Goal: Information Seeking & Learning: Learn about a topic

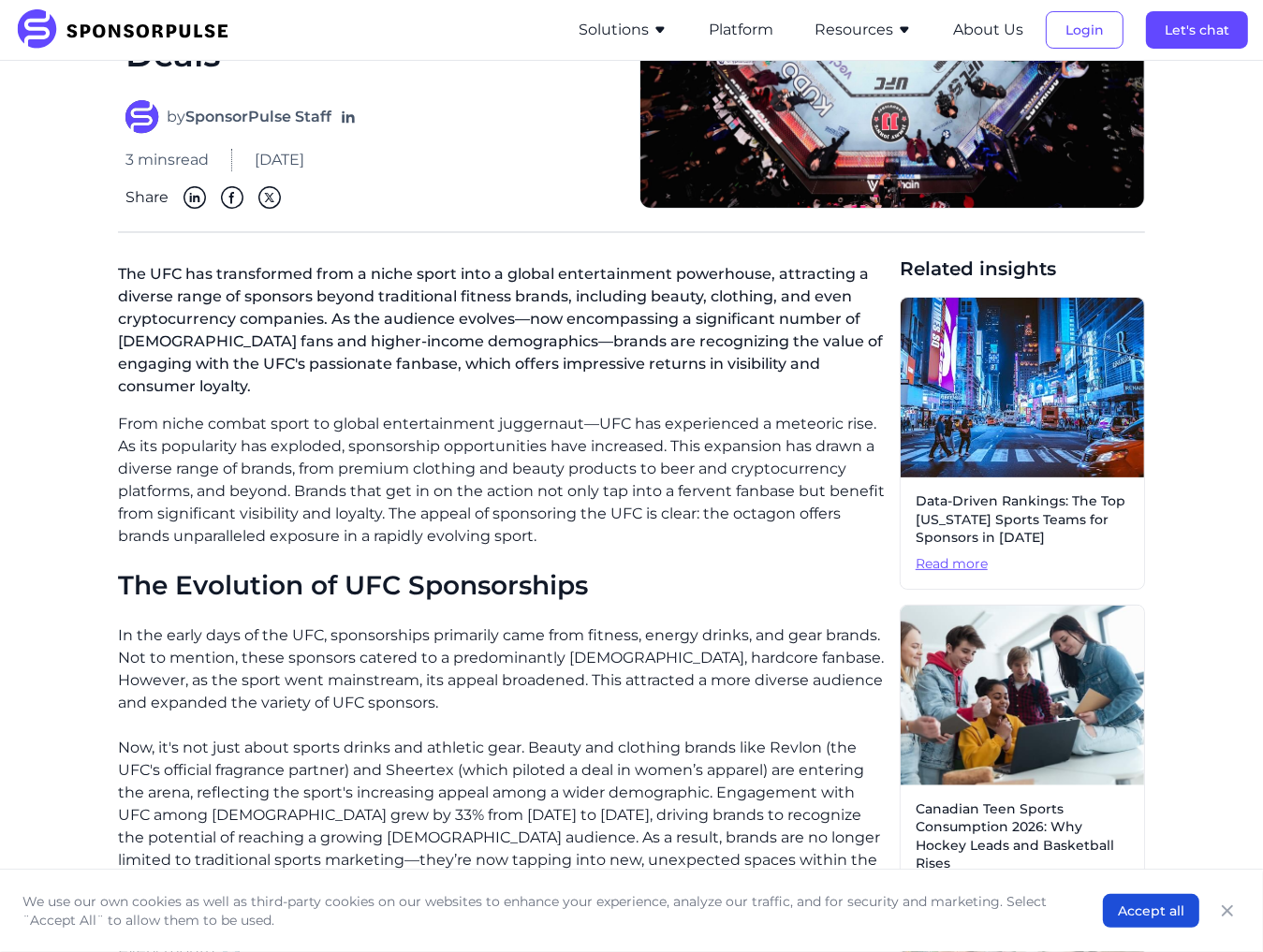
scroll to position [468, 0]
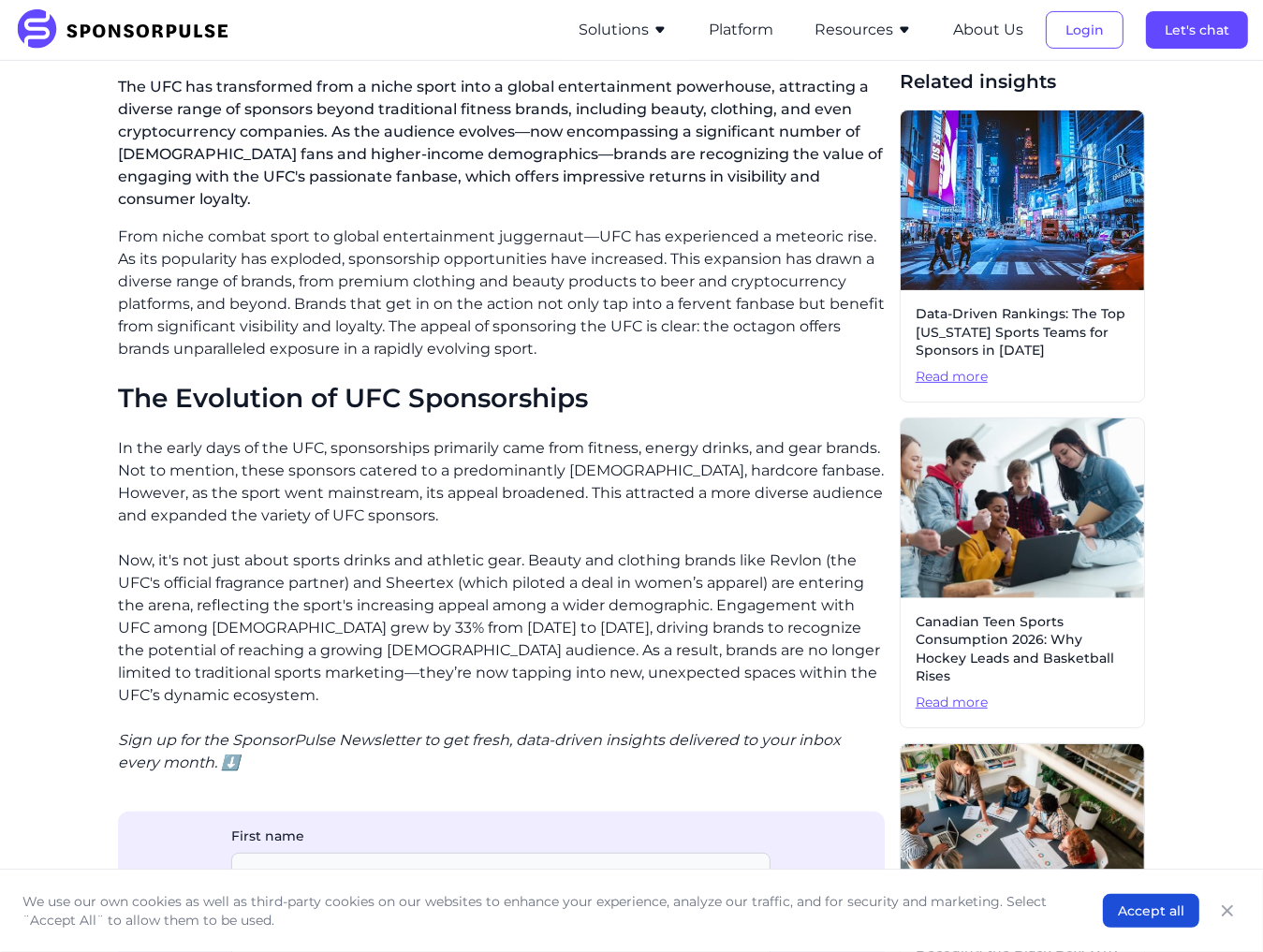
click at [343, 632] on p "Now, it's not just about sports drinks and athletic gear. Beauty and clothing b…" at bounding box center [501, 627] width 767 height 157
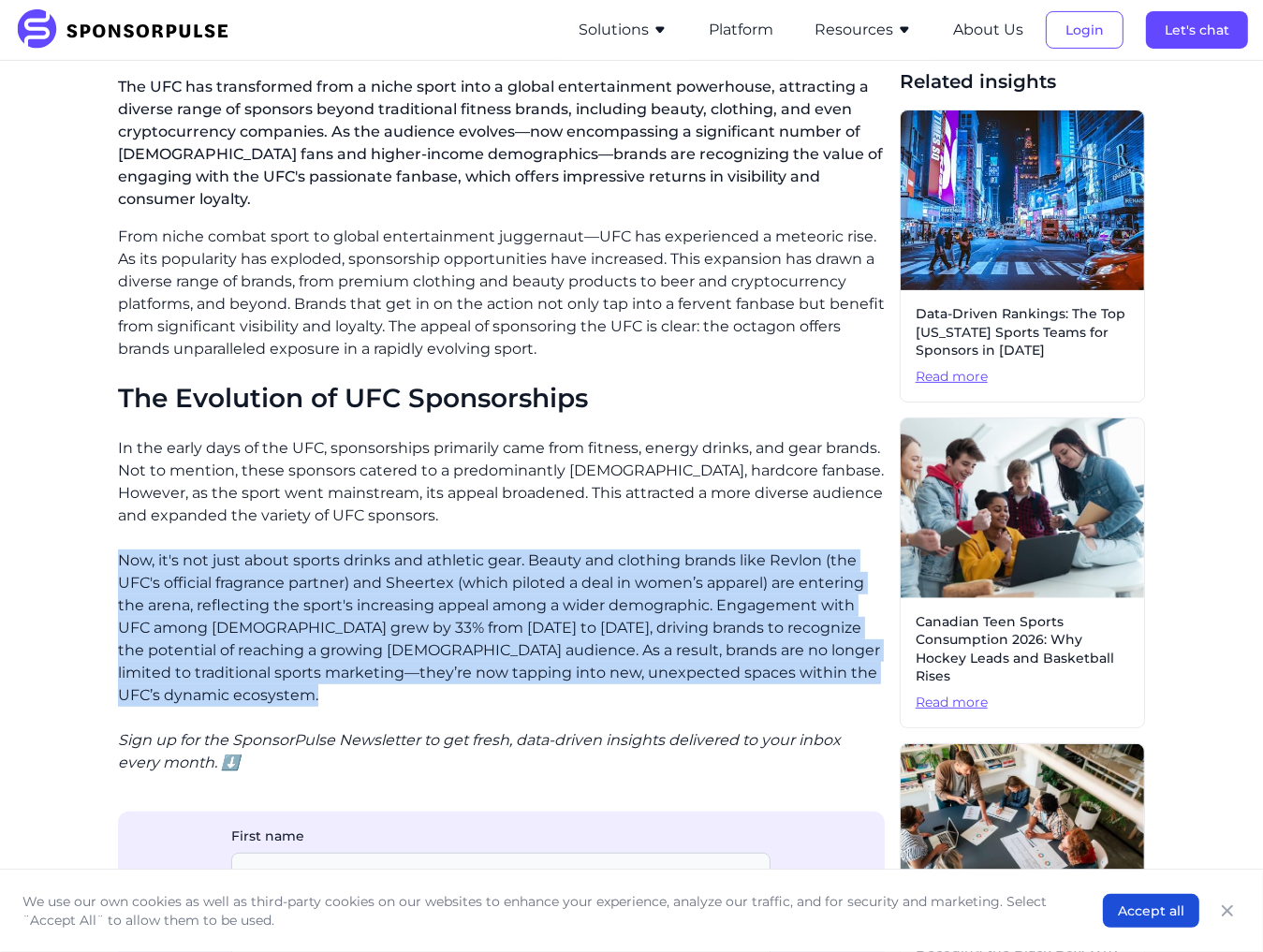
click at [343, 632] on p "Now, it's not just about sports drinks and athletic gear. Beauty and clothing b…" at bounding box center [501, 627] width 767 height 157
click at [492, 627] on p "Now, it's not just about sports drinks and athletic gear. Beauty and clothing b…" at bounding box center [501, 627] width 767 height 157
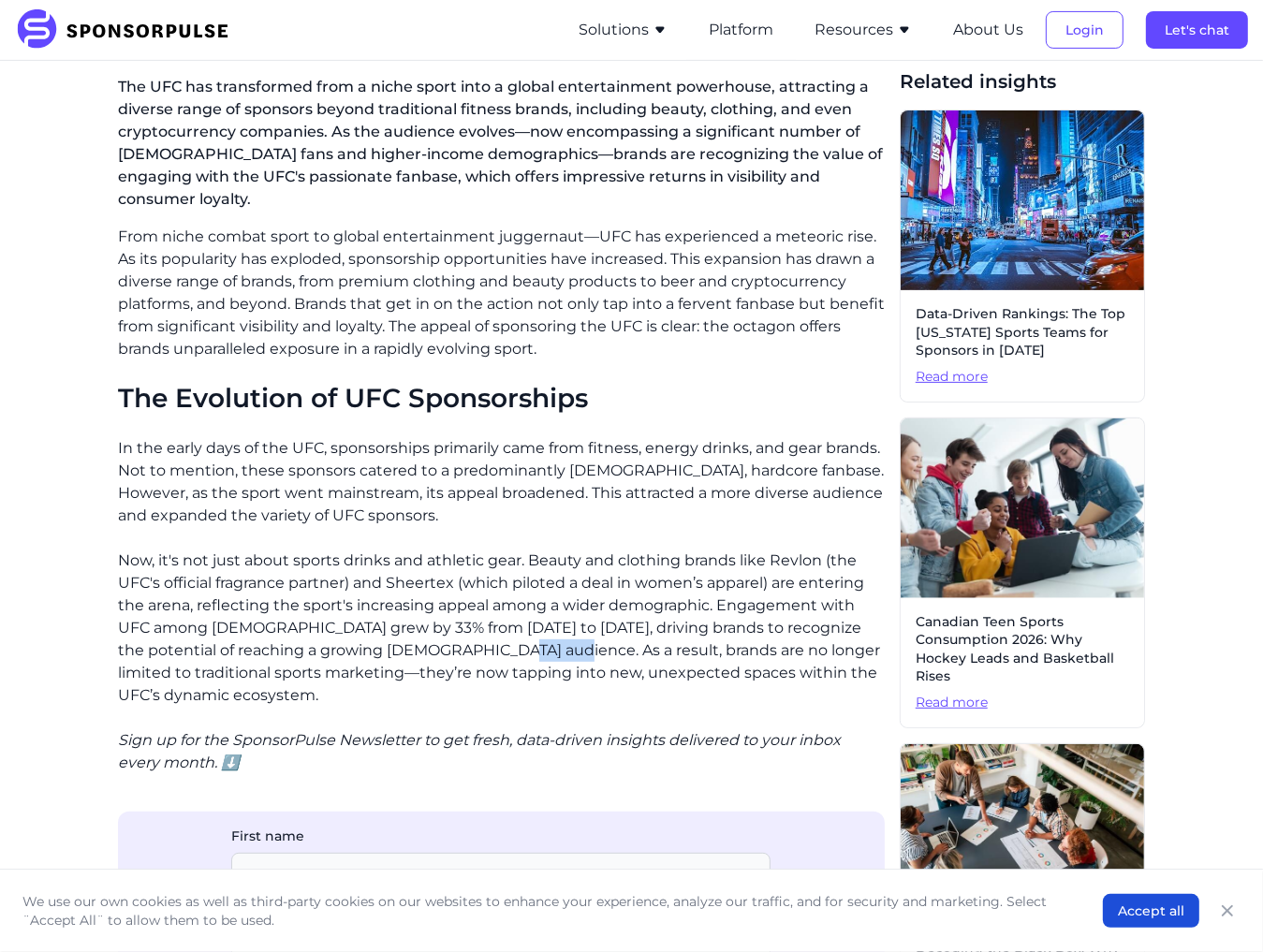
click at [492, 627] on p "Now, it's not just about sports drinks and athletic gear. Beauty and clothing b…" at bounding box center [501, 627] width 767 height 157
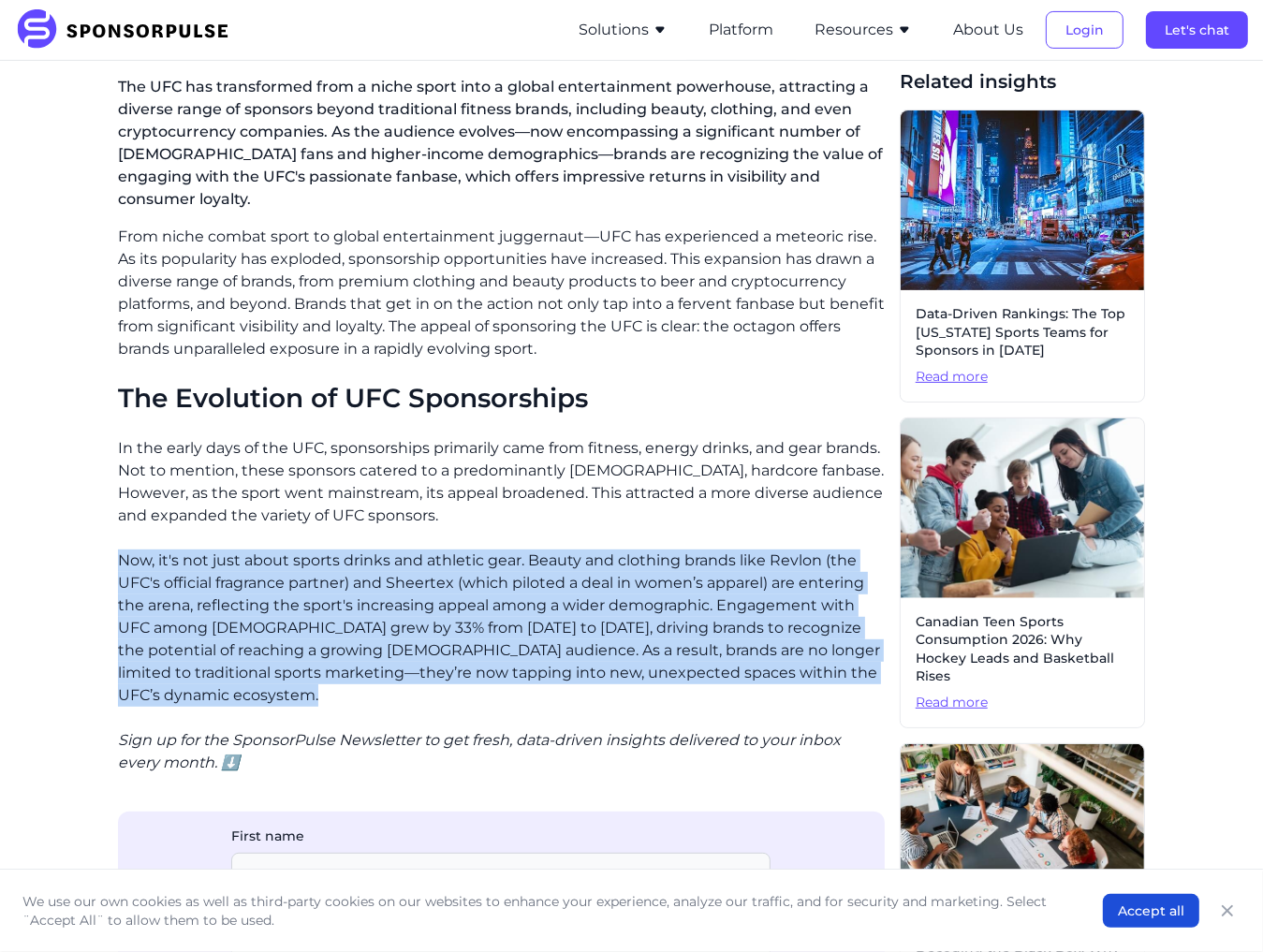
click at [492, 627] on p "Now, it's not just about sports drinks and athletic gear. Beauty and clothing b…" at bounding box center [501, 627] width 767 height 157
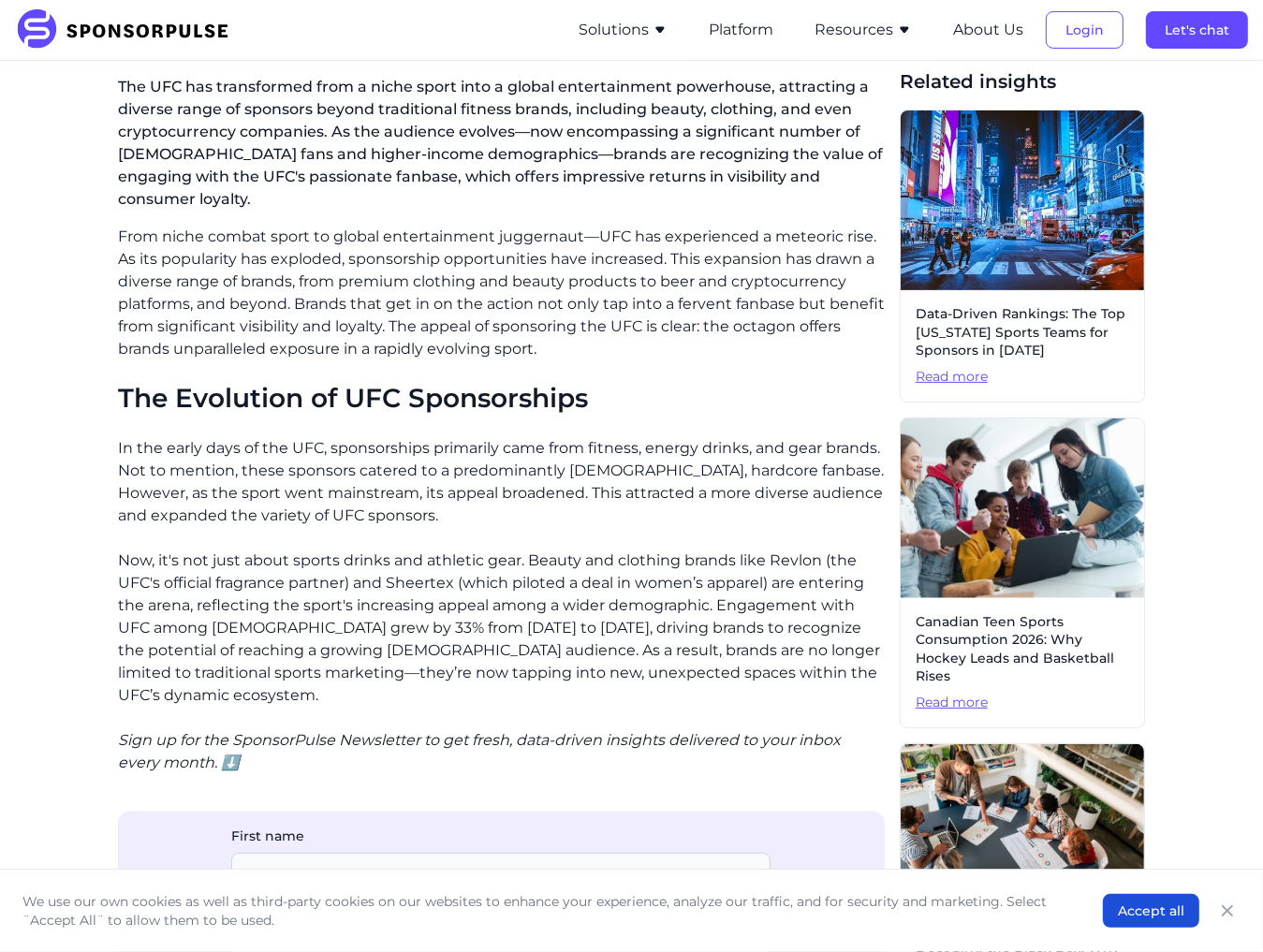
click at [415, 478] on p "In the early days of the UFC, sponsorships primarily came from fitness, energy …" at bounding box center [501, 482] width 767 height 90
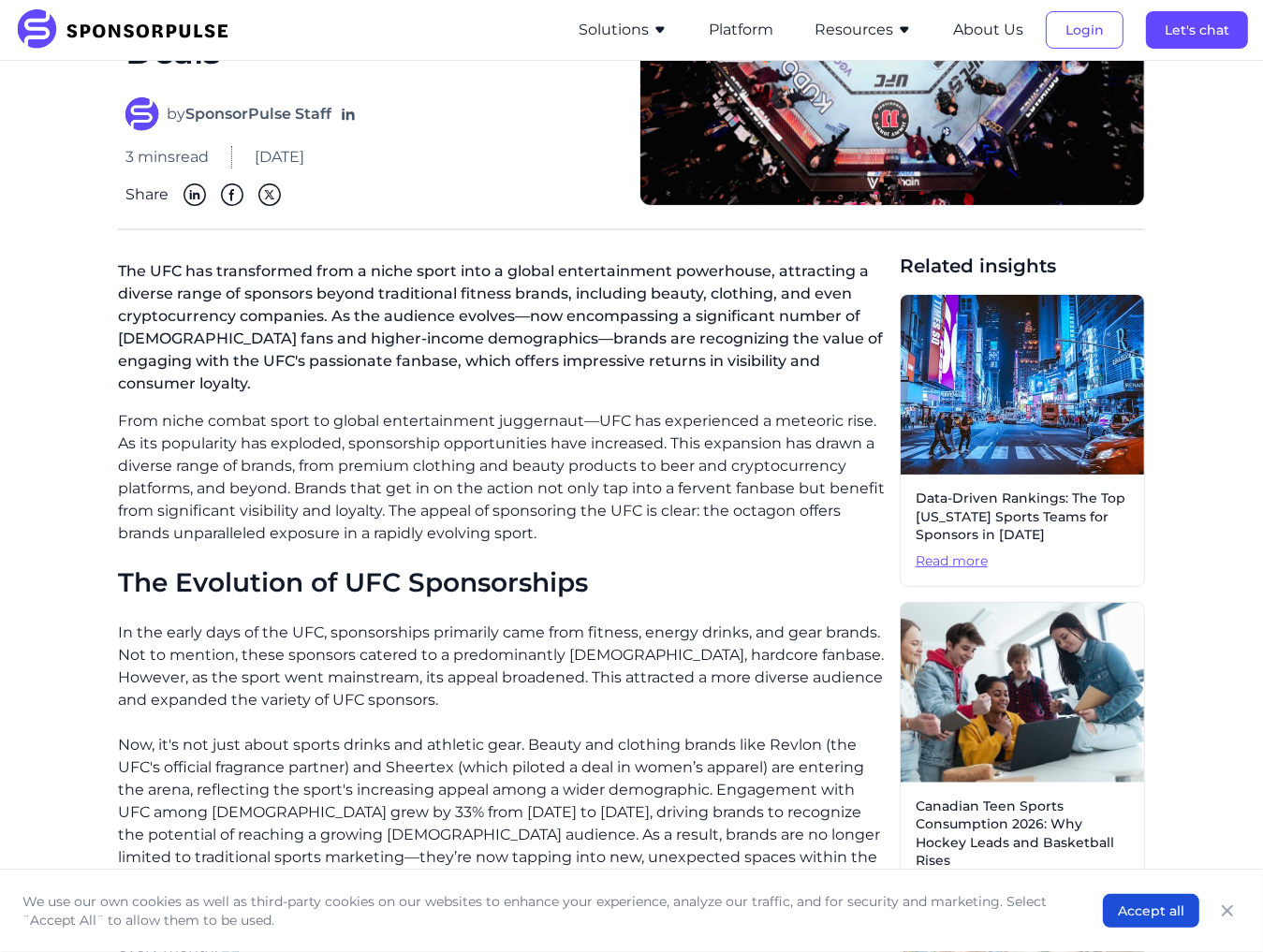
scroll to position [280, 0]
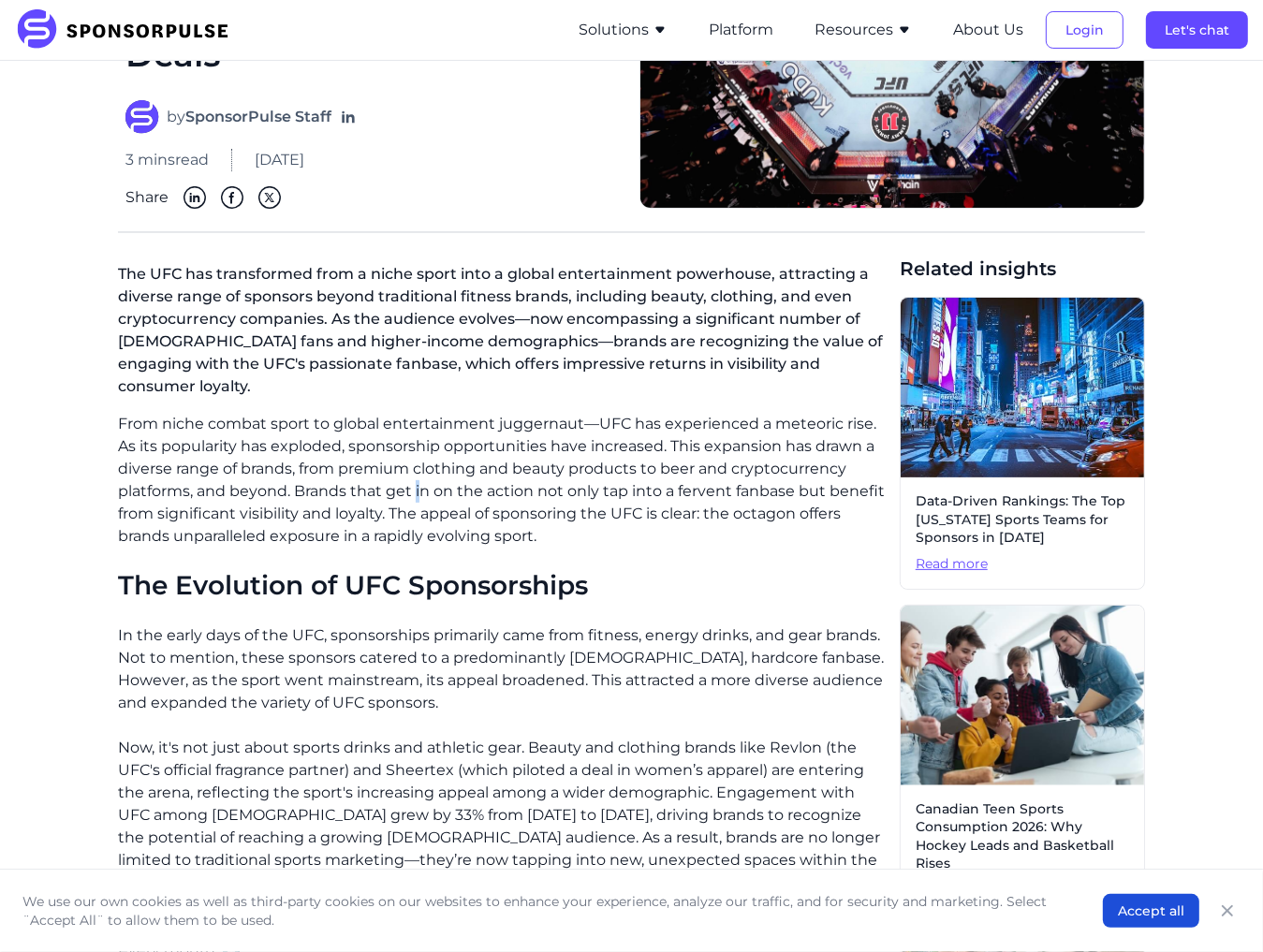
click at [417, 472] on p "From niche combat sport to global entertainment juggernaut—UFC has experienced …" at bounding box center [501, 480] width 767 height 135
click at [417, 473] on p "From niche combat sport to global entertainment juggernaut—UFC has experienced …" at bounding box center [501, 480] width 767 height 135
click at [544, 471] on p "From niche combat sport to global entertainment juggernaut—UFC has experienced …" at bounding box center [501, 480] width 767 height 135
